Goal: Information Seeking & Learning: Learn about a topic

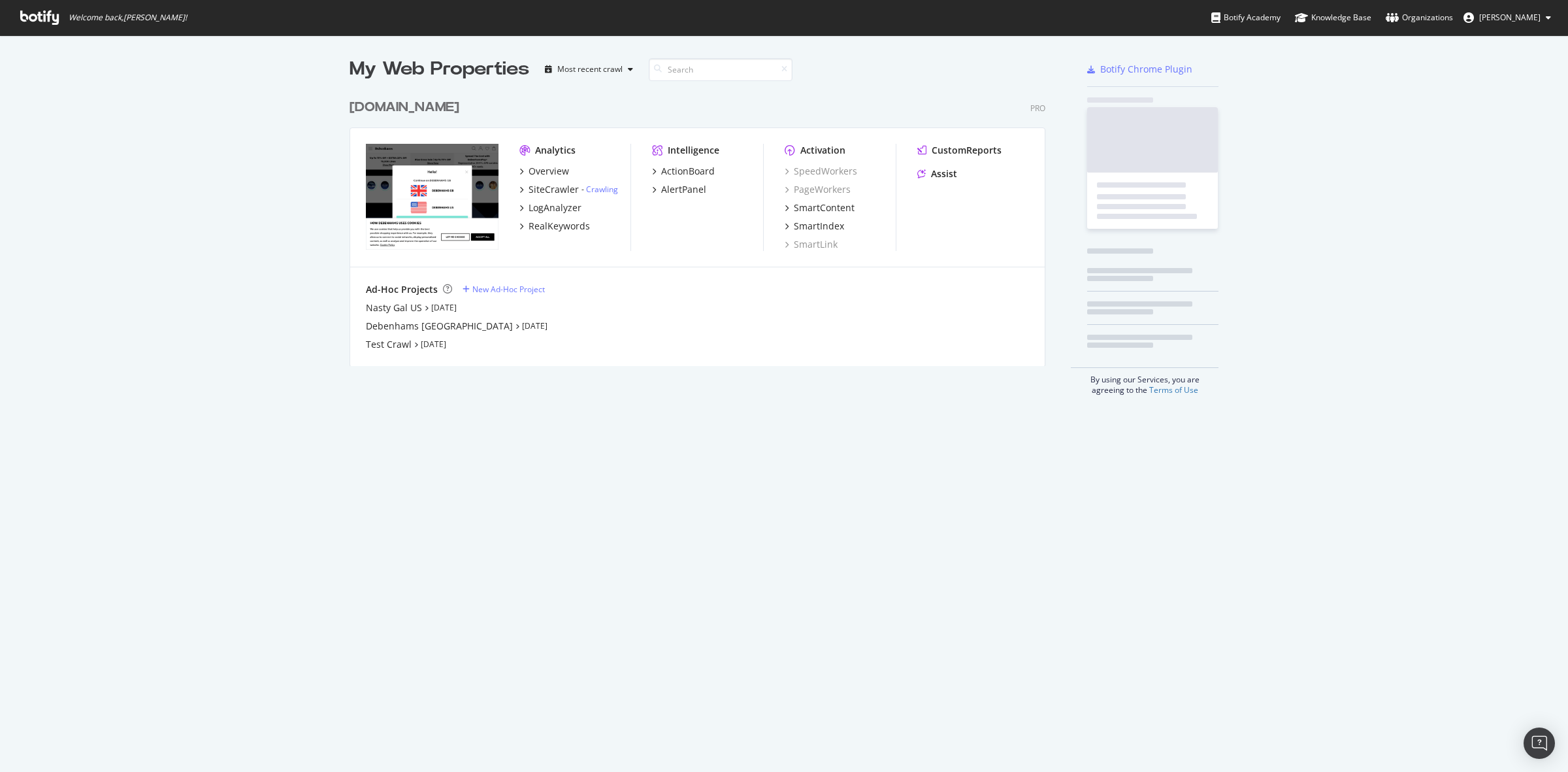
scroll to position [760, 1543]
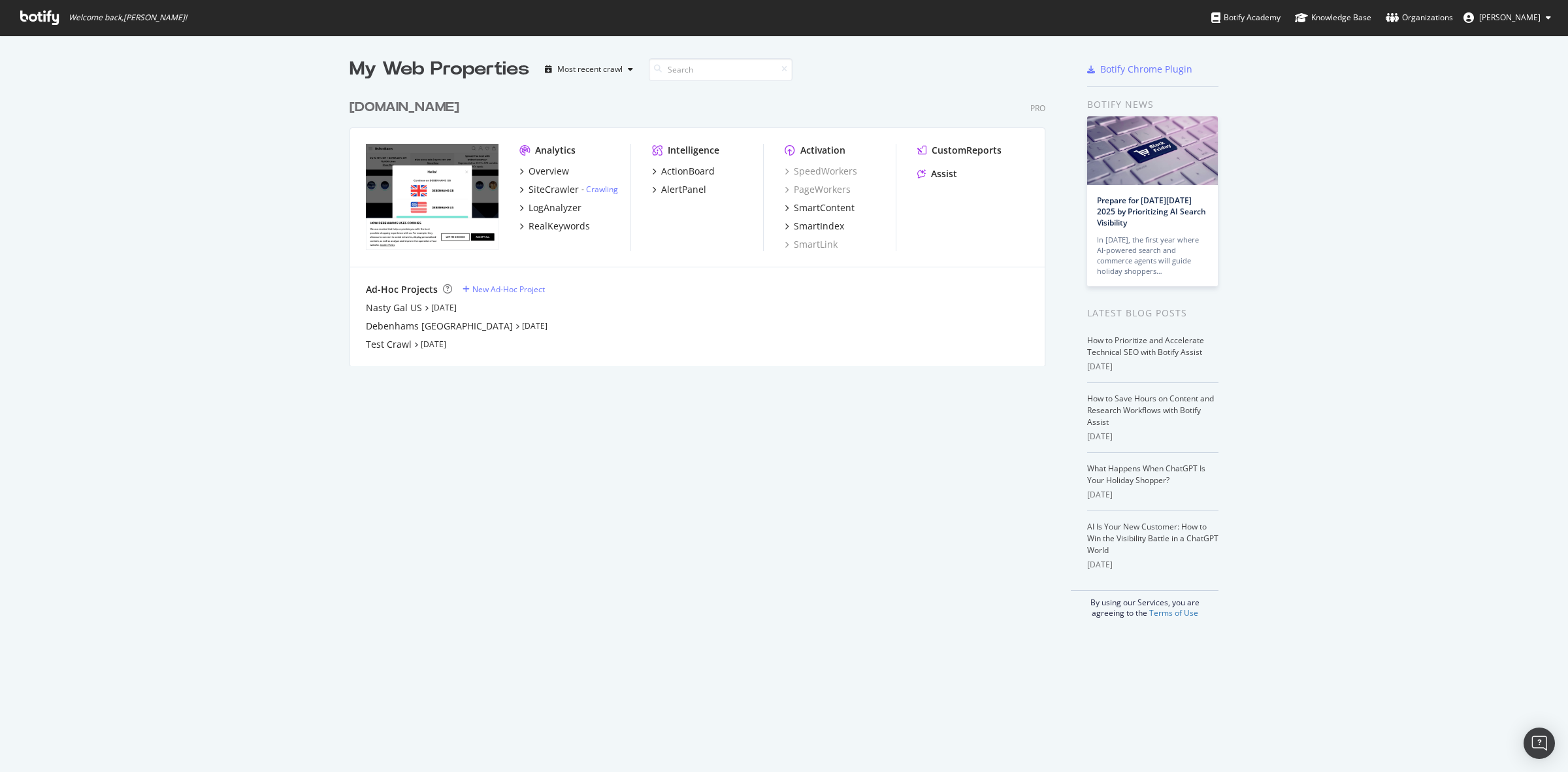
click at [442, 104] on div "[DOMAIN_NAME]" at bounding box center [404, 107] width 110 height 19
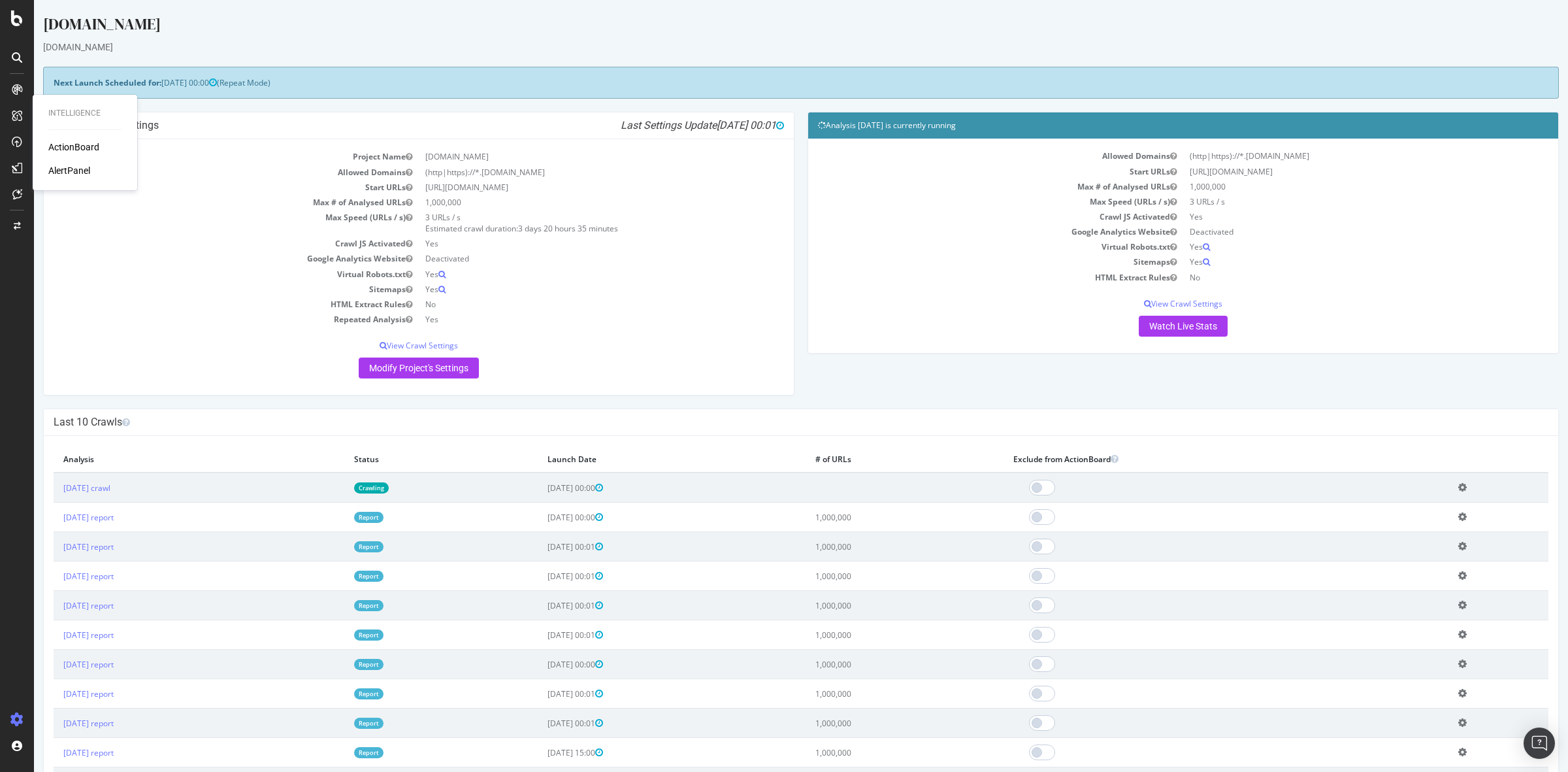
click at [56, 144] on div "ActionBoard" at bounding box center [74, 147] width 51 height 13
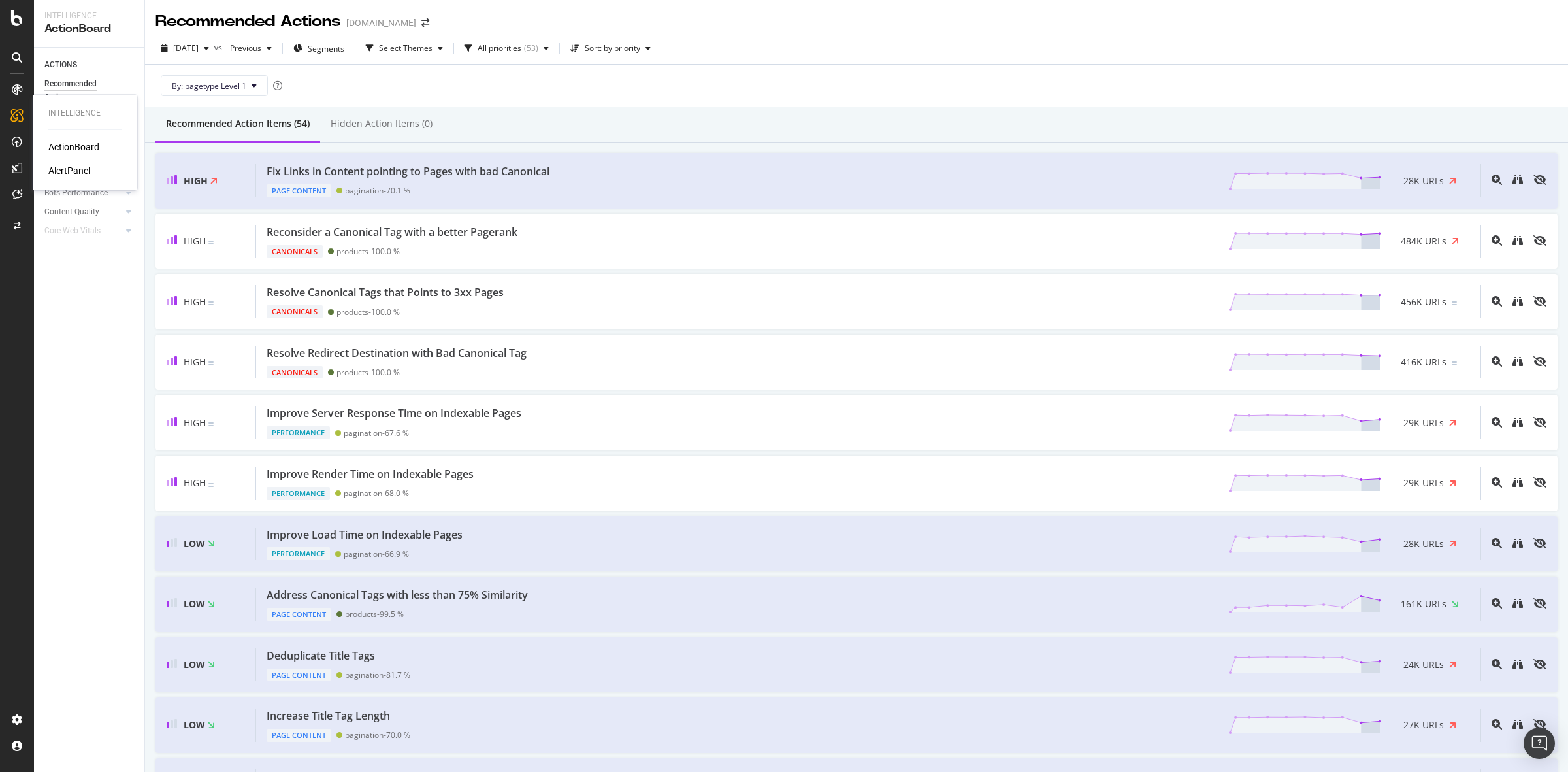
click at [82, 149] on div "ActionBoard" at bounding box center [74, 147] width 51 height 13
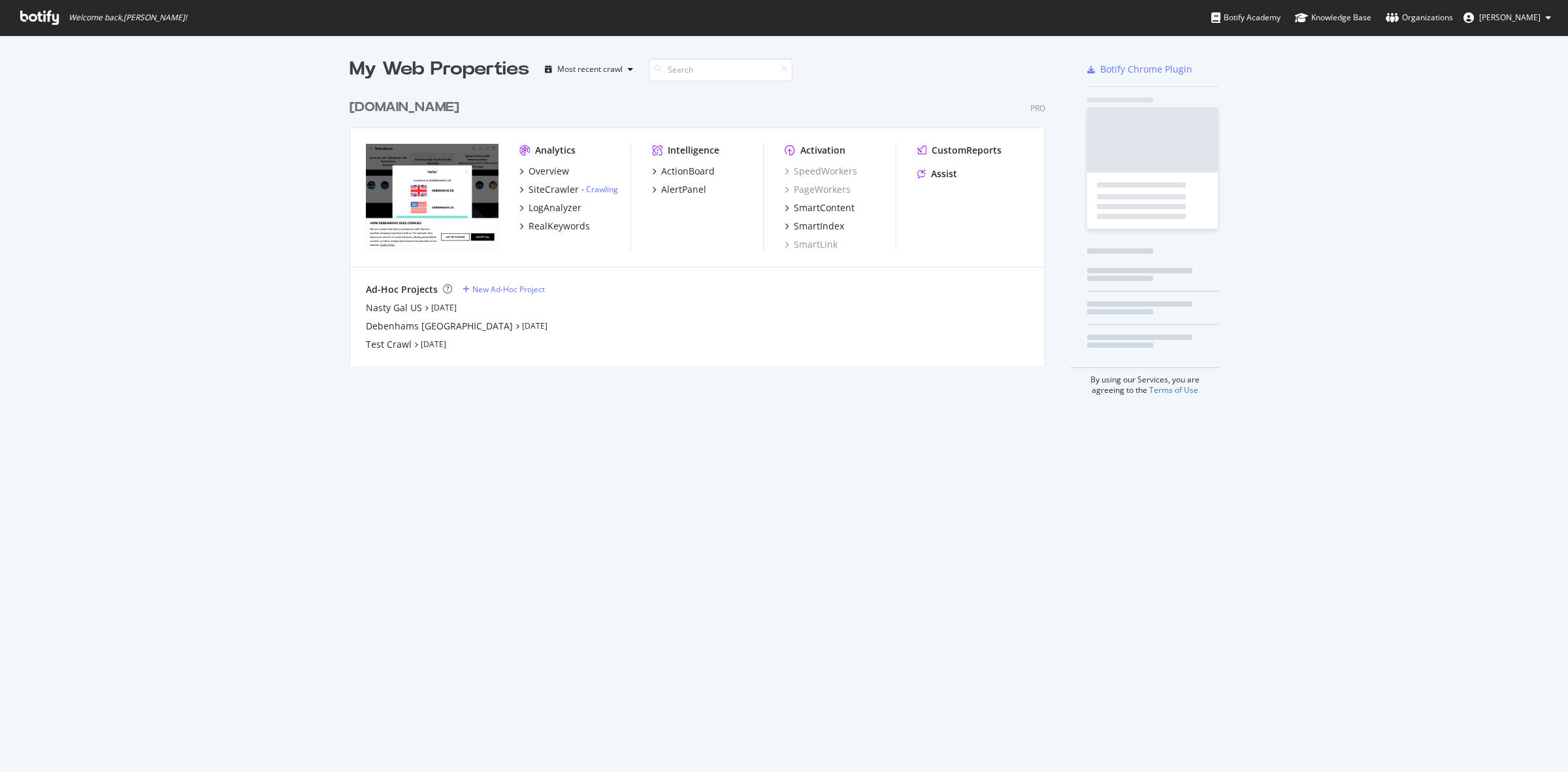
scroll to position [760, 1543]
click at [414, 325] on div "Debenhams [GEOGRAPHIC_DATA]" at bounding box center [440, 326] width 147 height 13
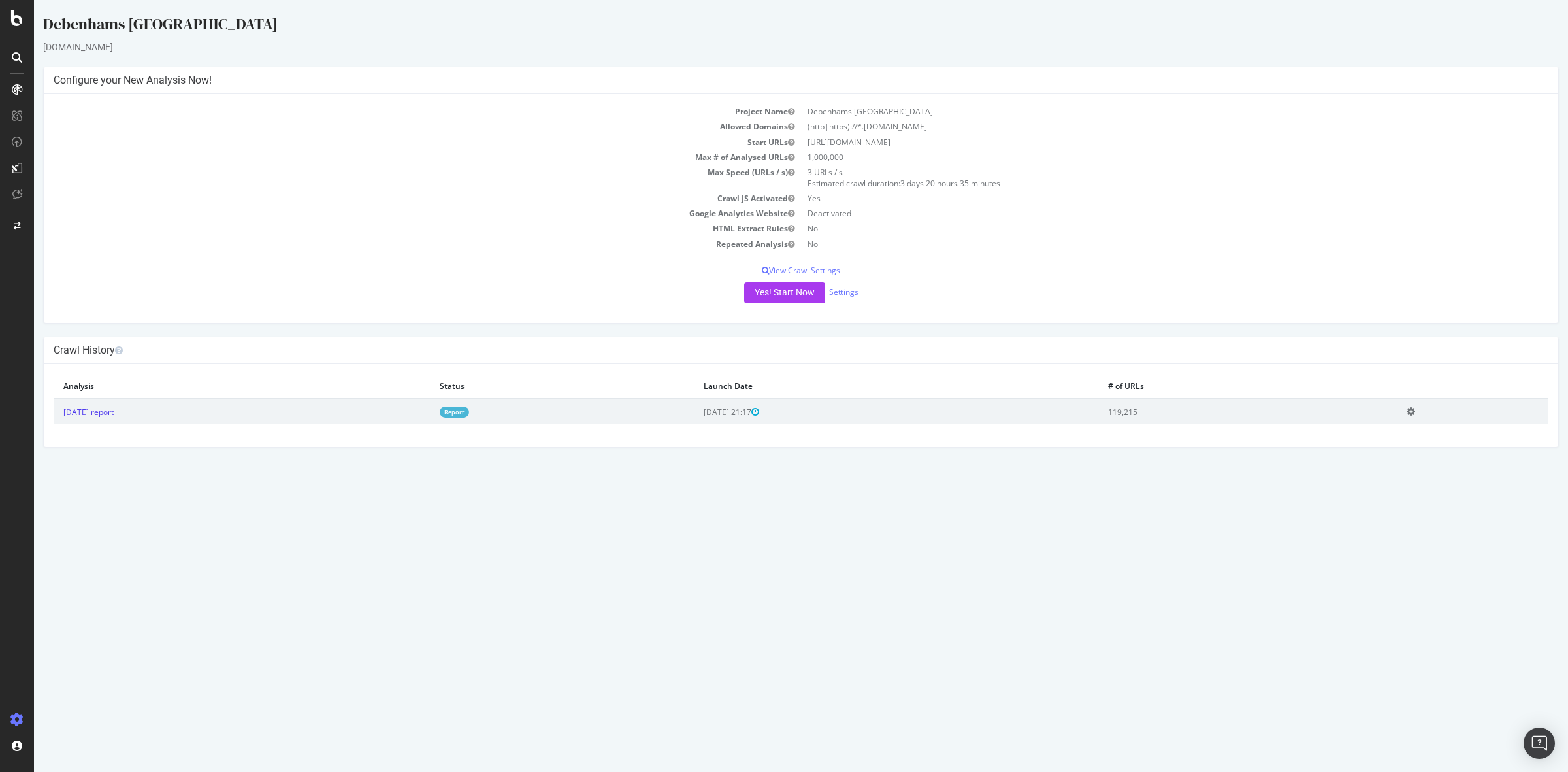
click at [114, 411] on link "[DATE] report" at bounding box center [88, 412] width 50 height 11
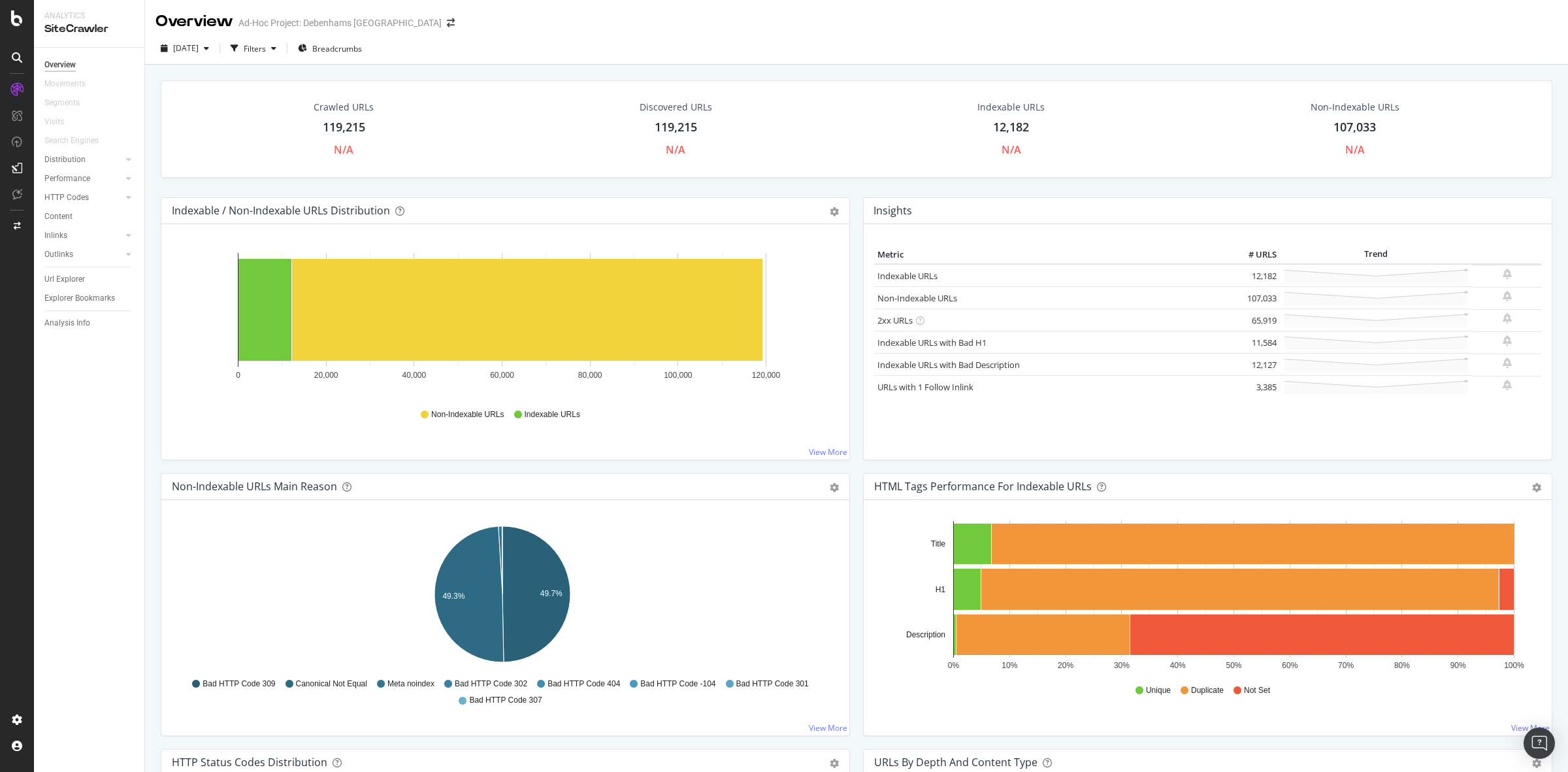
click at [1004, 128] on div "12,182" at bounding box center [1011, 127] width 36 height 17
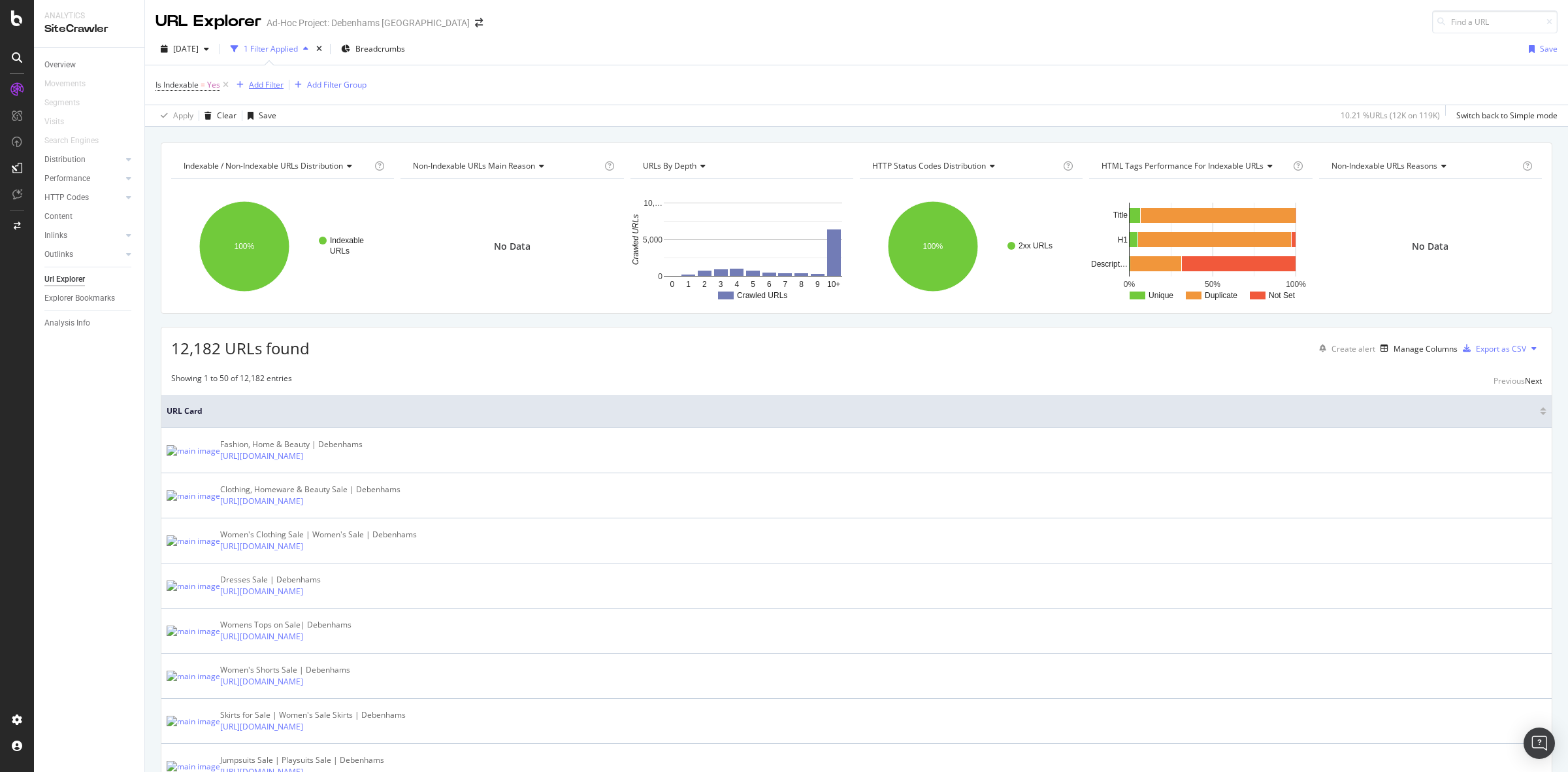
click at [268, 86] on div "Add Filter" at bounding box center [265, 84] width 34 height 11
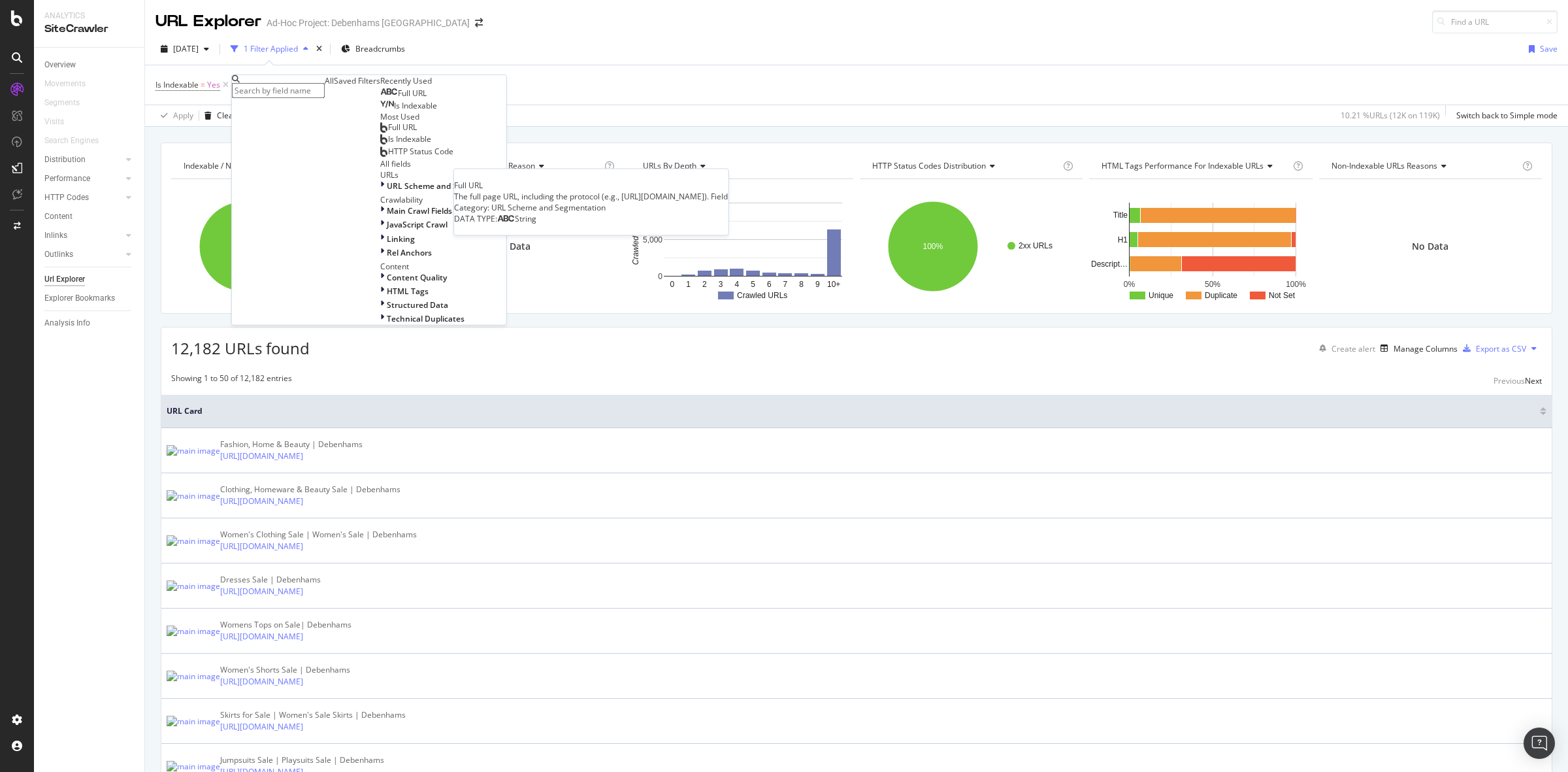
click at [380, 99] on div "Full URL" at bounding box center [403, 93] width 47 height 10
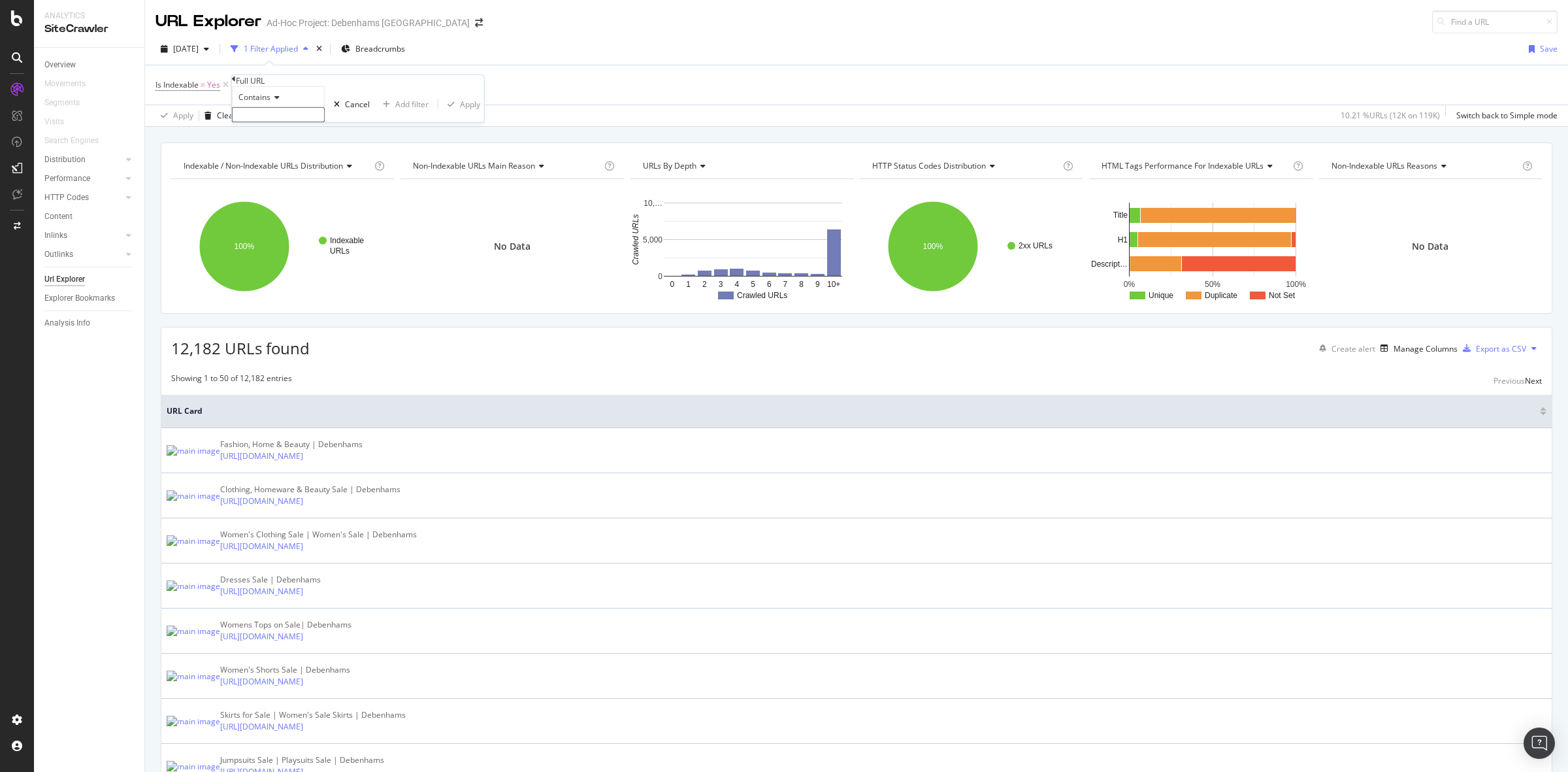
click at [314, 123] on input "text" at bounding box center [278, 115] width 93 height 15
type input "facet"
click at [460, 114] on div "Apply" at bounding box center [470, 108] width 20 height 11
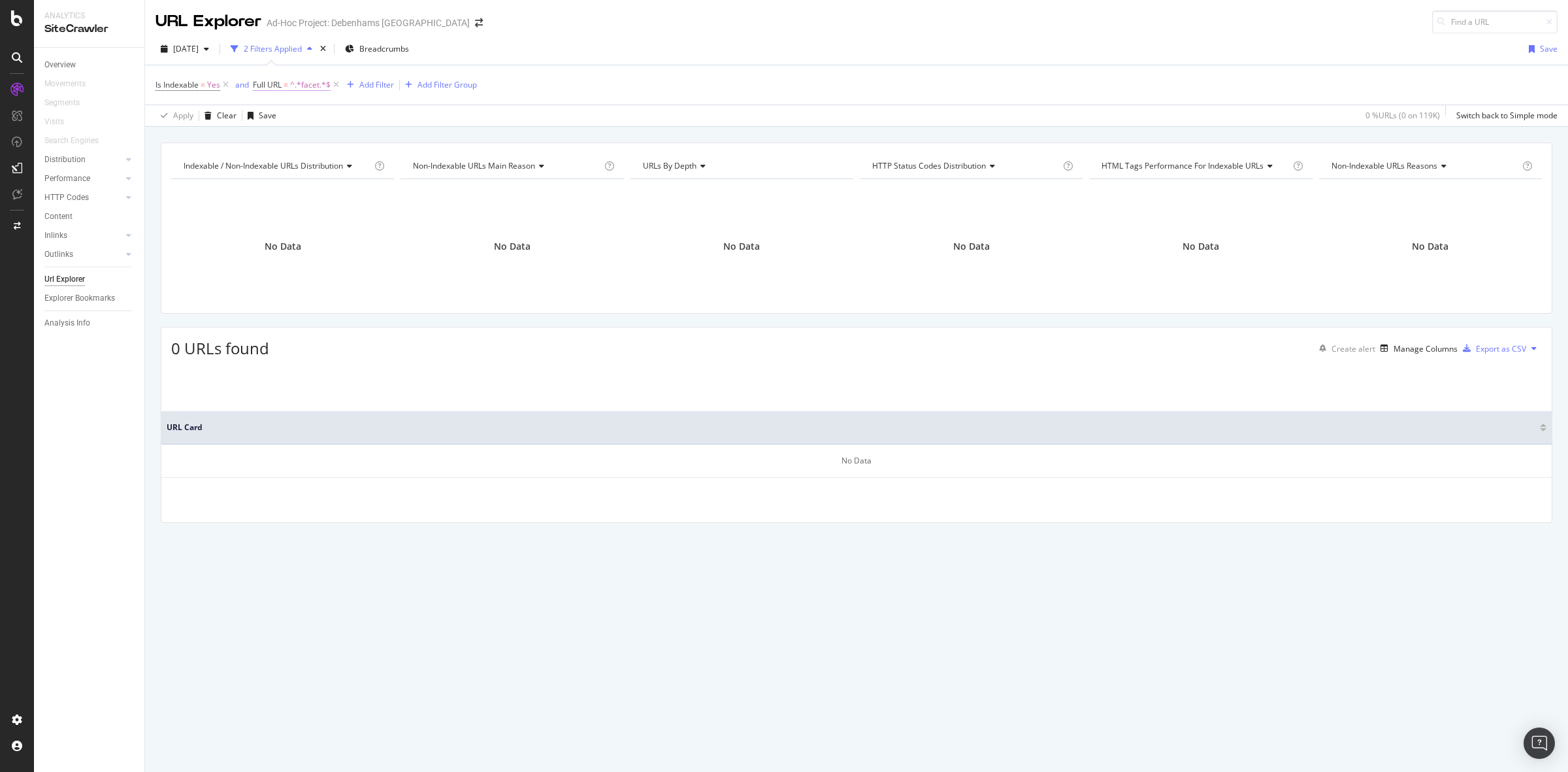
click at [303, 84] on span "^.*facet.*$" at bounding box center [311, 85] width 41 height 18
click at [276, 120] on input "facet" at bounding box center [300, 112] width 93 height 15
click at [279, 120] on input "facet" at bounding box center [300, 112] width 93 height 15
click at [274, 120] on input "facet" at bounding box center [300, 112] width 93 height 15
type input "facet"
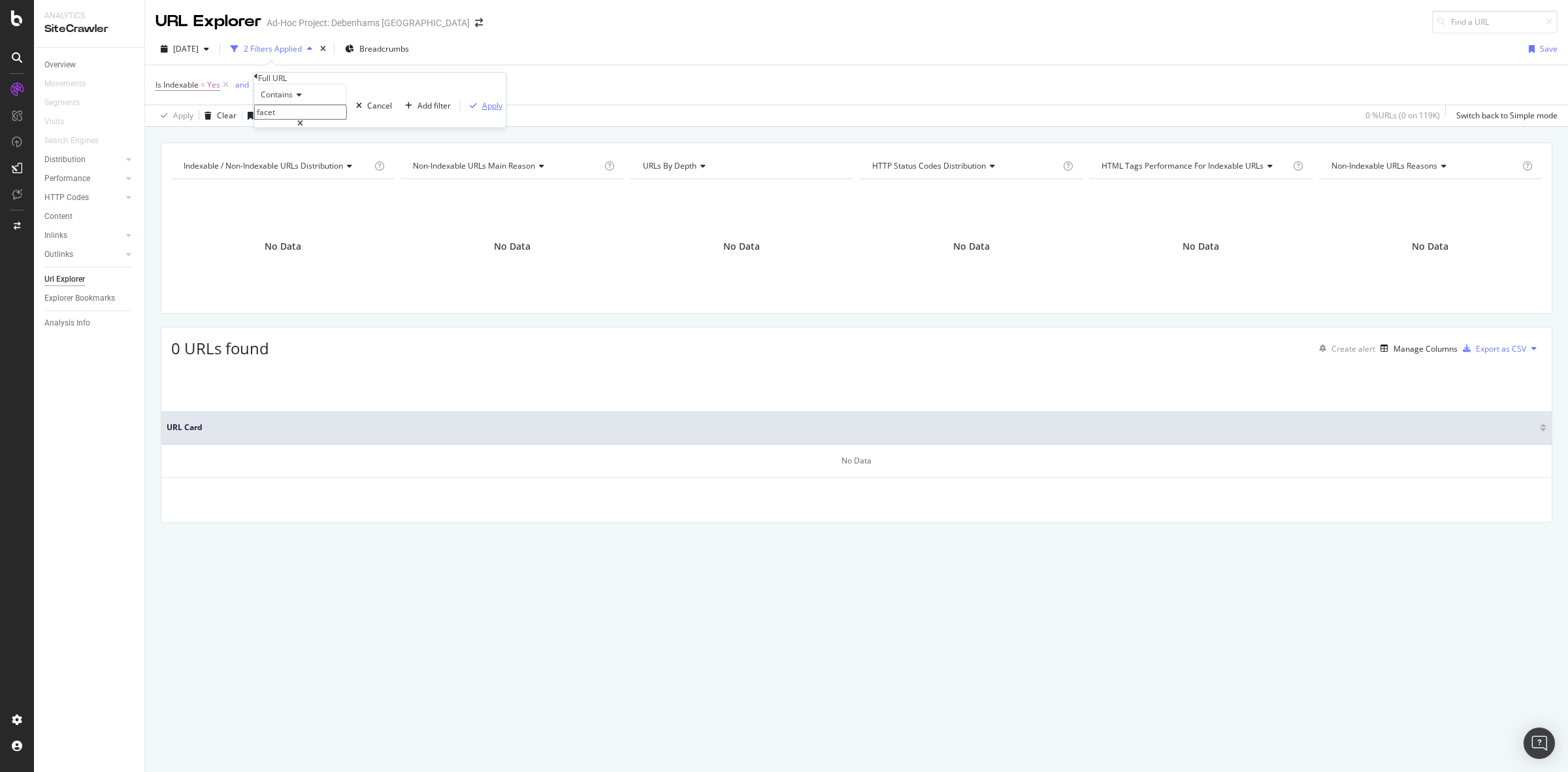
click at [482, 111] on div "Apply" at bounding box center [492, 105] width 20 height 11
click at [285, 137] on div "Indexable / Non-Indexable URLs distribution Chart (by Value) Table Expand Expor…" at bounding box center [856, 142] width 1423 height 31
click at [318, 132] on div "Indexable / Non-Indexable URLs distribution Chart (by Value) Table Expand Expor…" at bounding box center [856, 142] width 1423 height 31
